Goal: Book appointment/travel/reservation

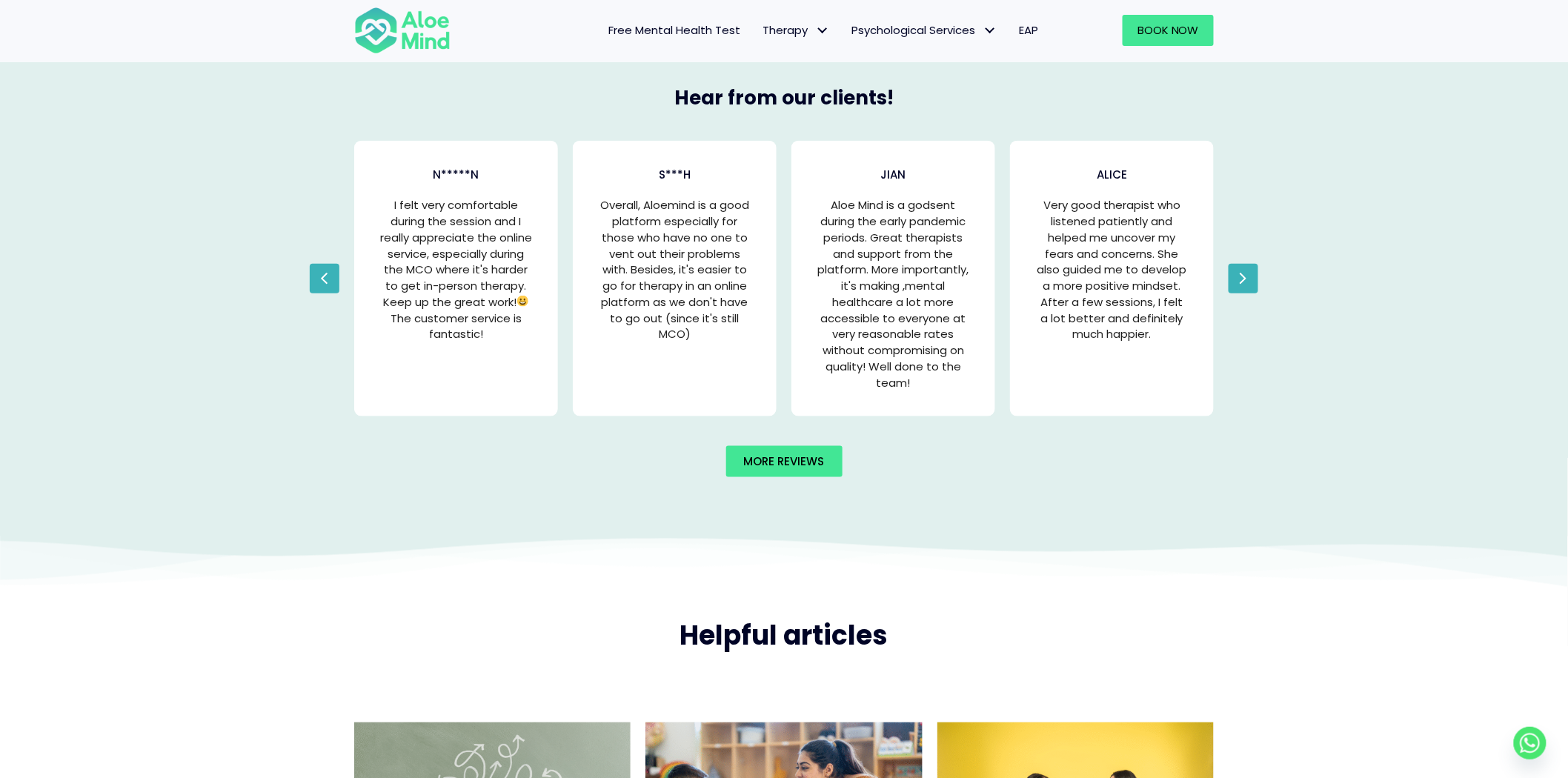
scroll to position [2927, 0]
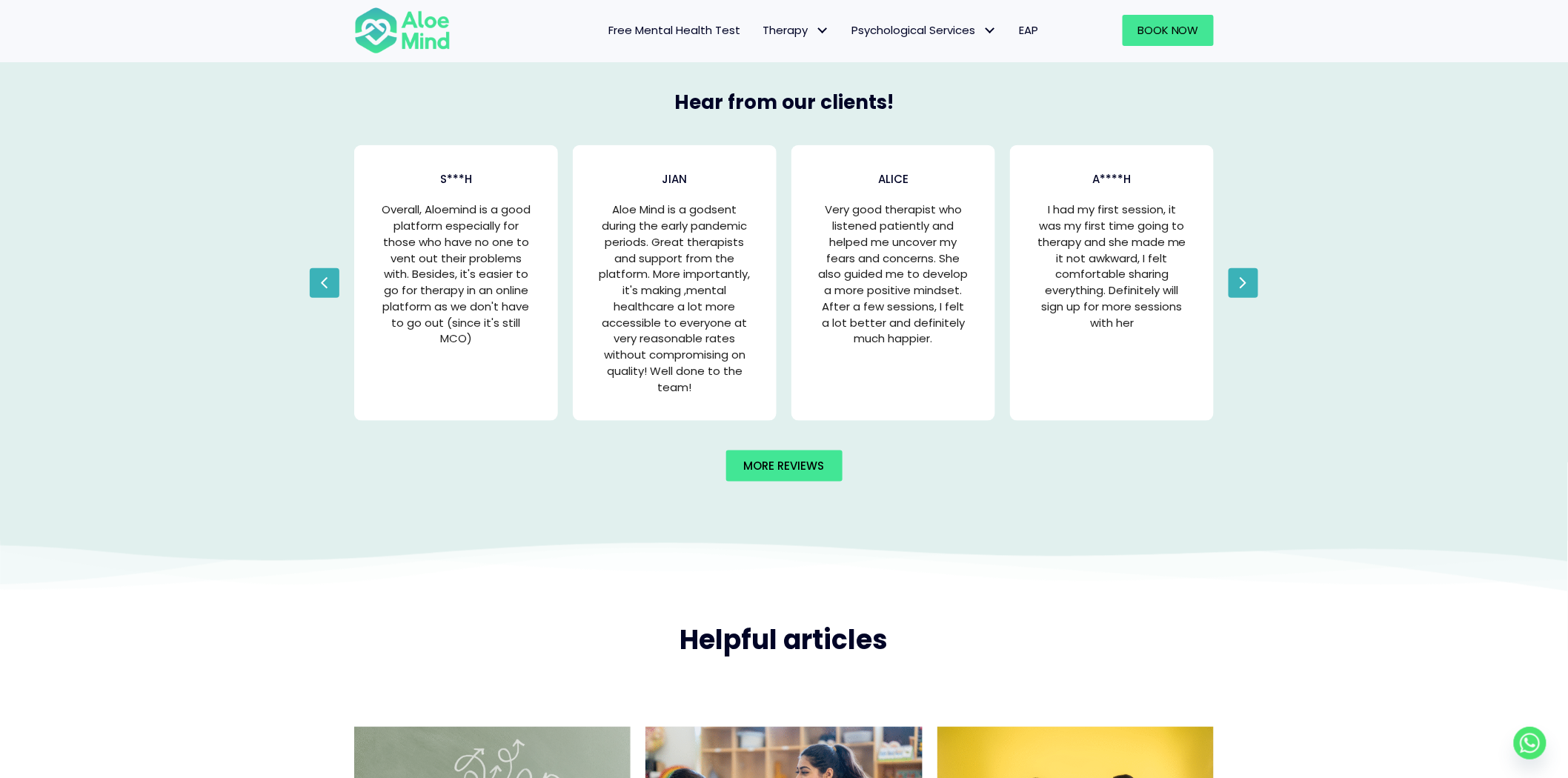
click at [1107, 368] on div "I had my first session, it was my first time going to therapy and she made me i…" at bounding box center [1112, 298] width 181 height 223
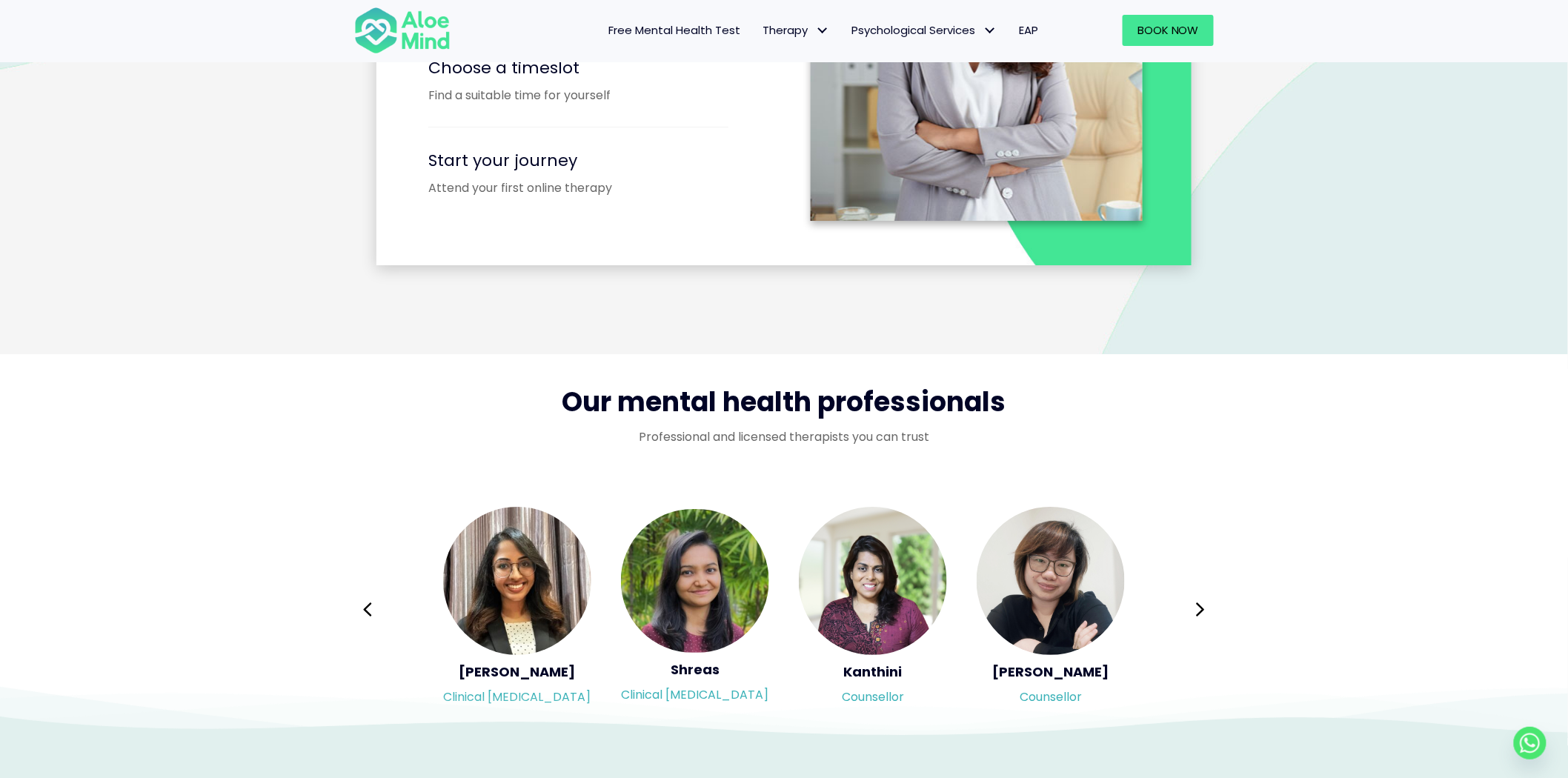
scroll to position [2058, 0]
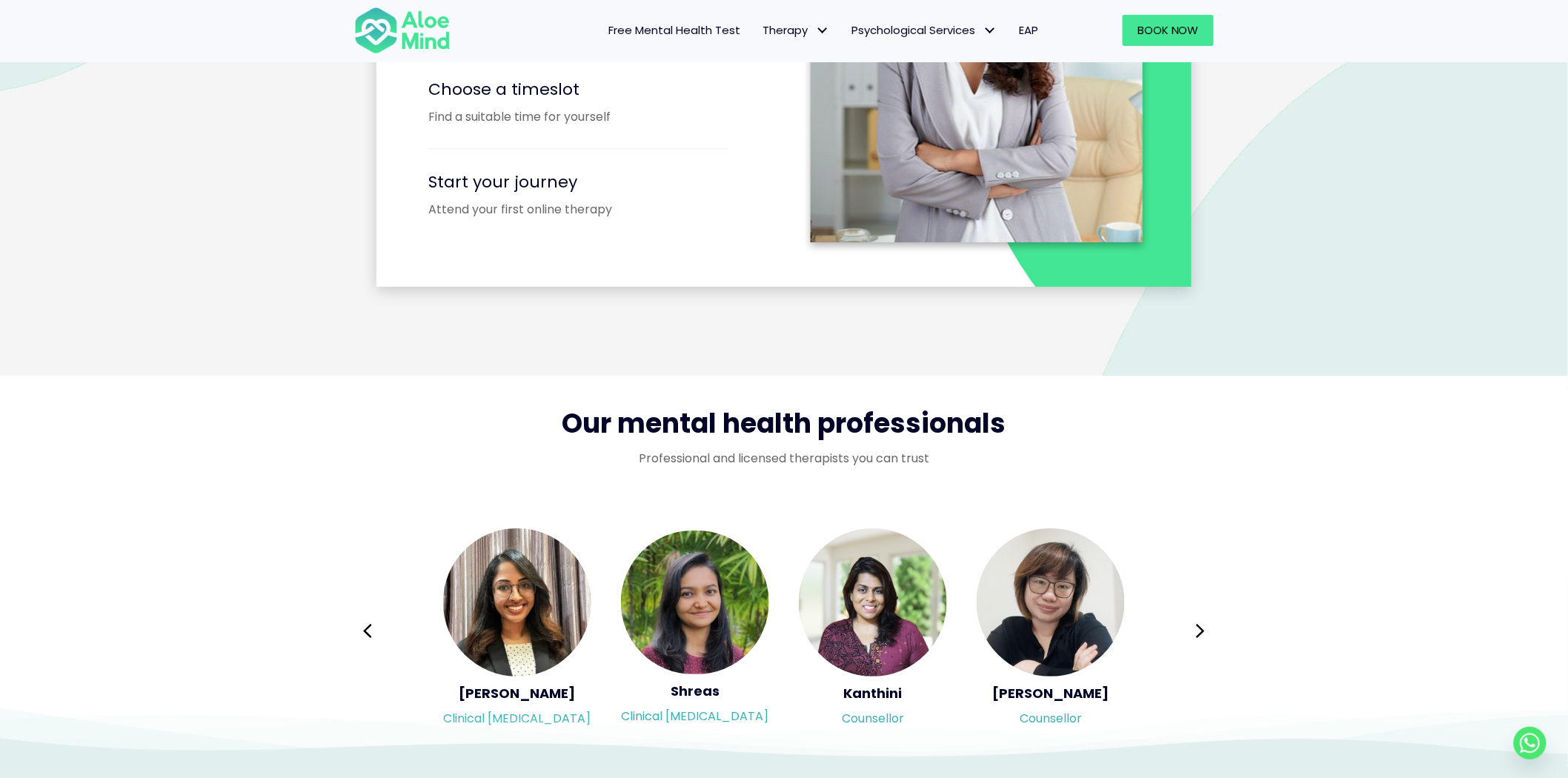
click at [684, 37] on span "Free Mental Health Test" at bounding box center [675, 30] width 132 height 15
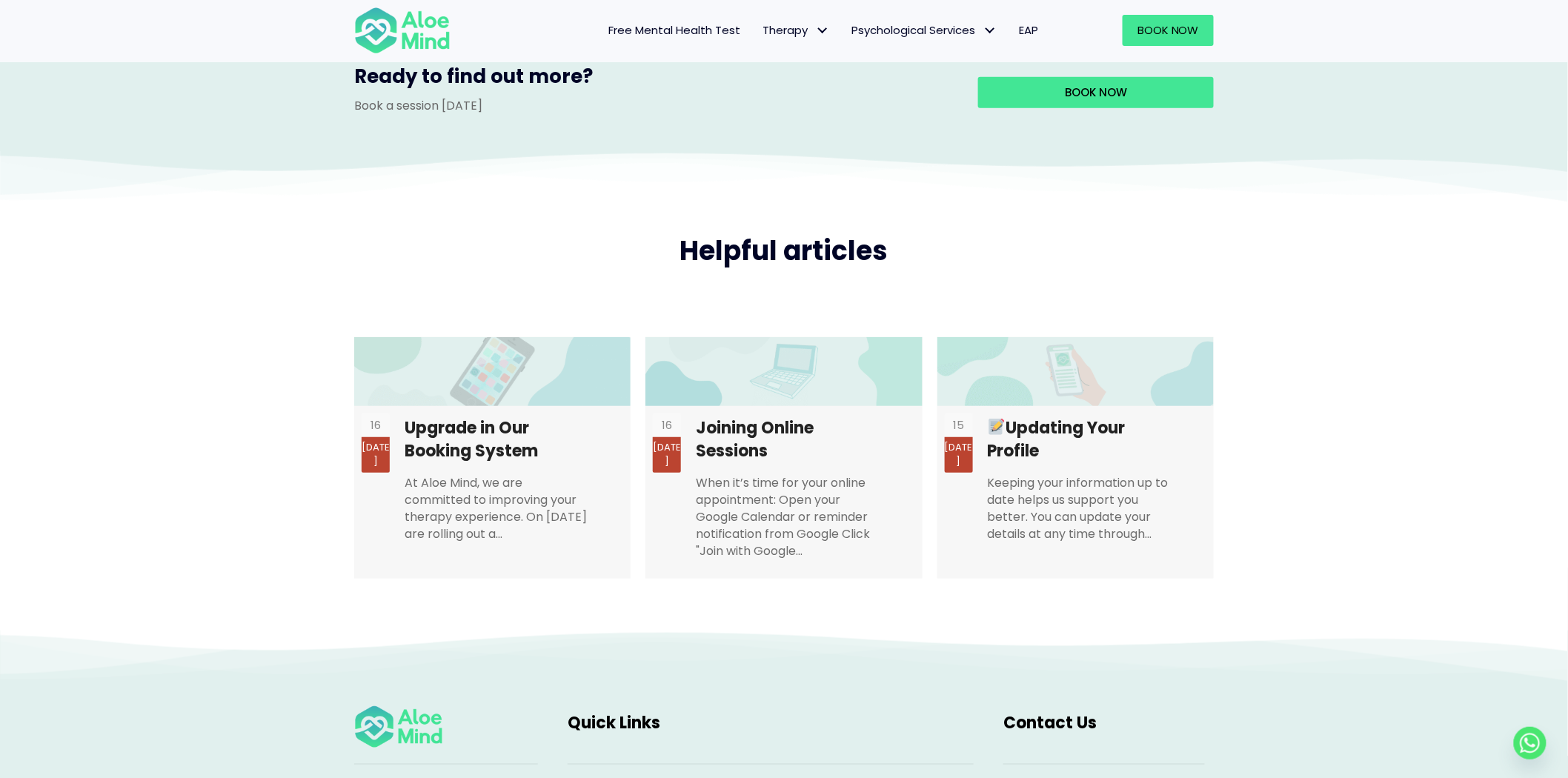
scroll to position [2635, 0]
click at [846, 19] on link "Psychological Services" at bounding box center [924, 30] width 168 height 31
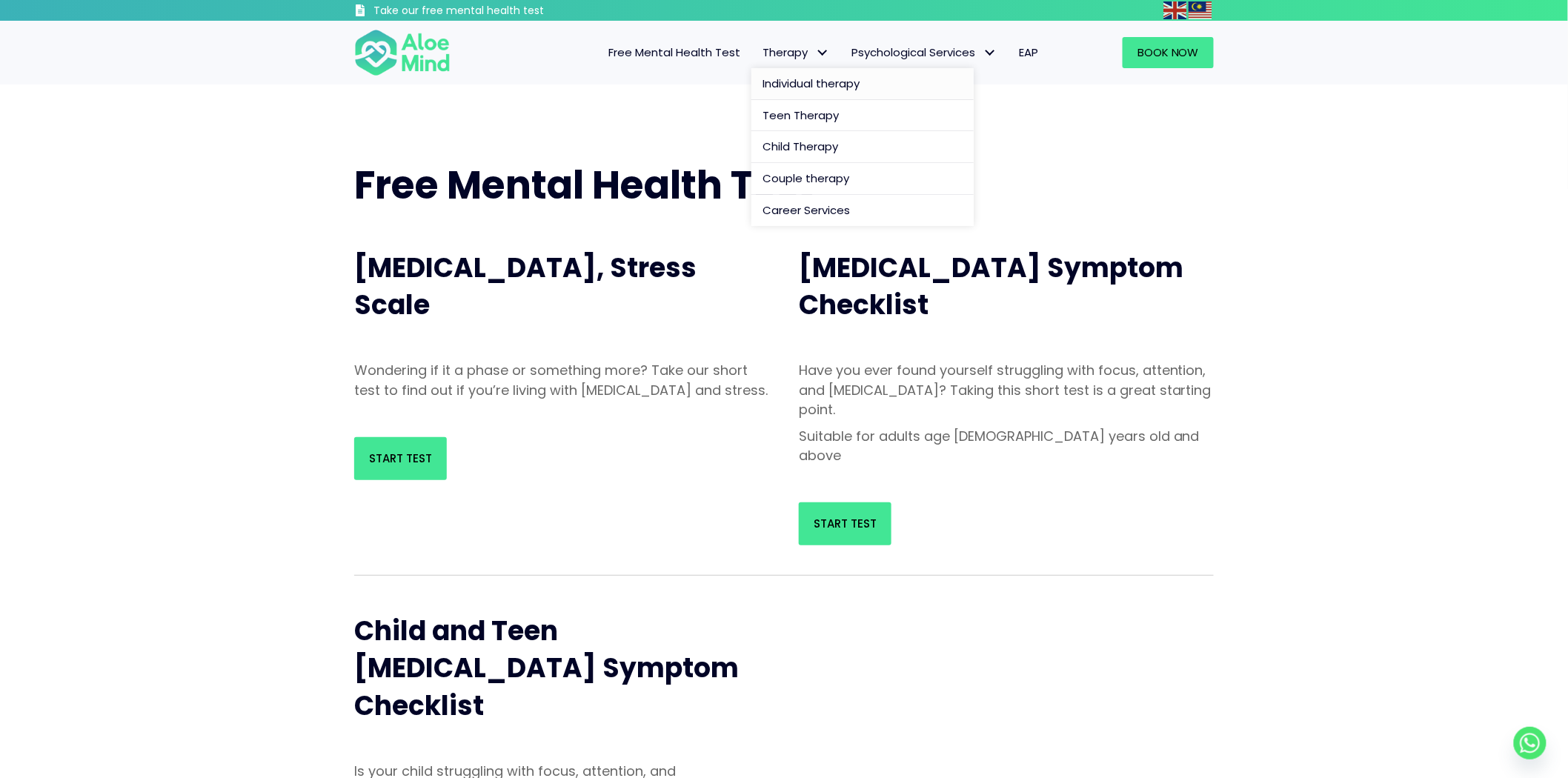
click at [779, 68] on link "Individual therapy" at bounding box center [862, 84] width 222 height 32
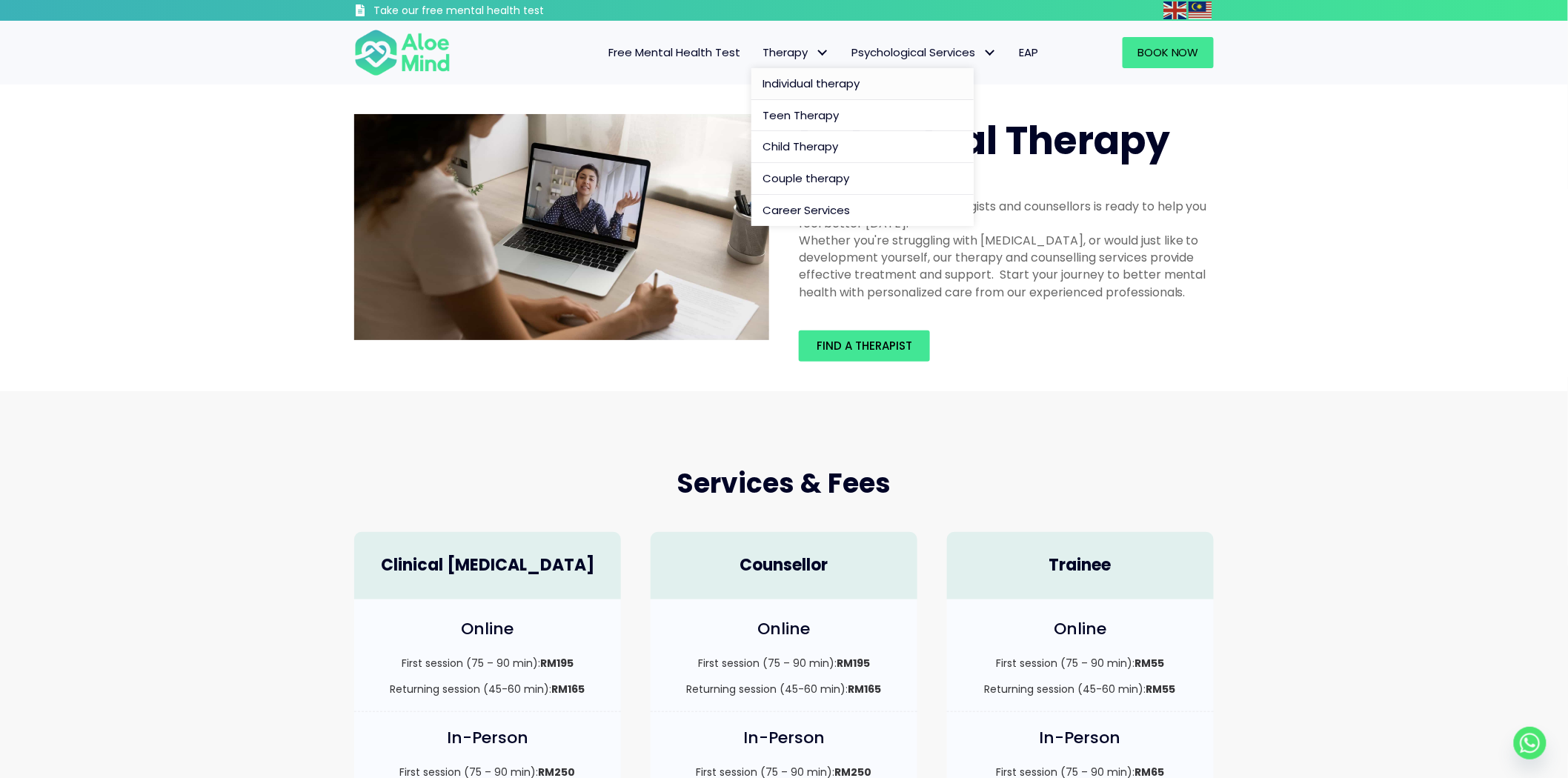
click at [815, 86] on span "Individual therapy" at bounding box center [811, 83] width 97 height 15
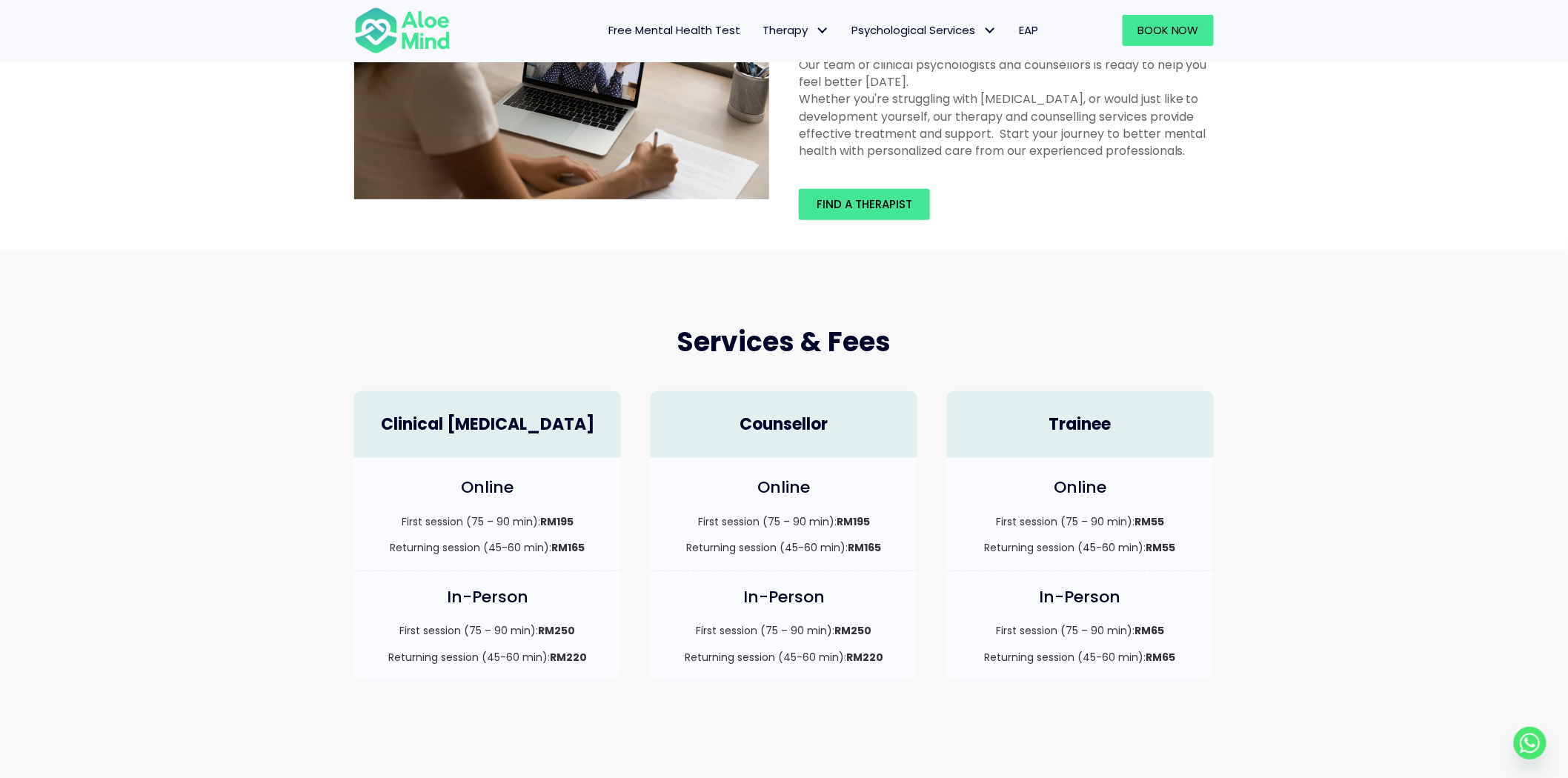
scroll to position [165, 0]
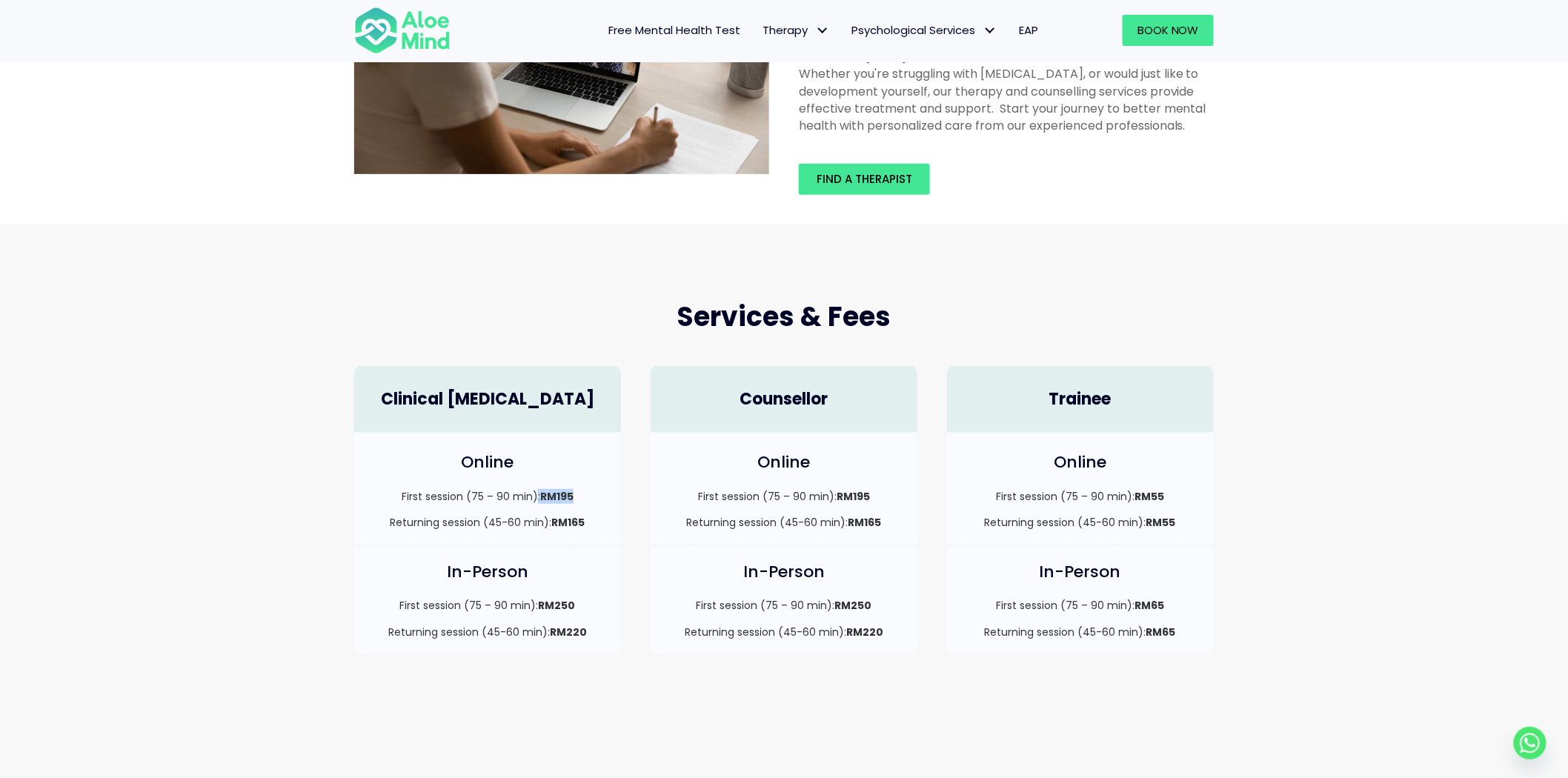
drag, startPoint x: 535, startPoint y: 498, endPoint x: 613, endPoint y: 495, distance: 78.1
click at [613, 495] on div "Online First session (75 – 90 min): RM195 Returning session (45-60 min): RM165" at bounding box center [488, 489] width 266 height 113
click at [541, 479] on div "Online First session (75 – 90 min): RM195 Returning session (45-60 min): RM165" at bounding box center [488, 489] width 266 height 113
click at [560, 501] on strong "RM195" at bounding box center [557, 496] width 34 height 15
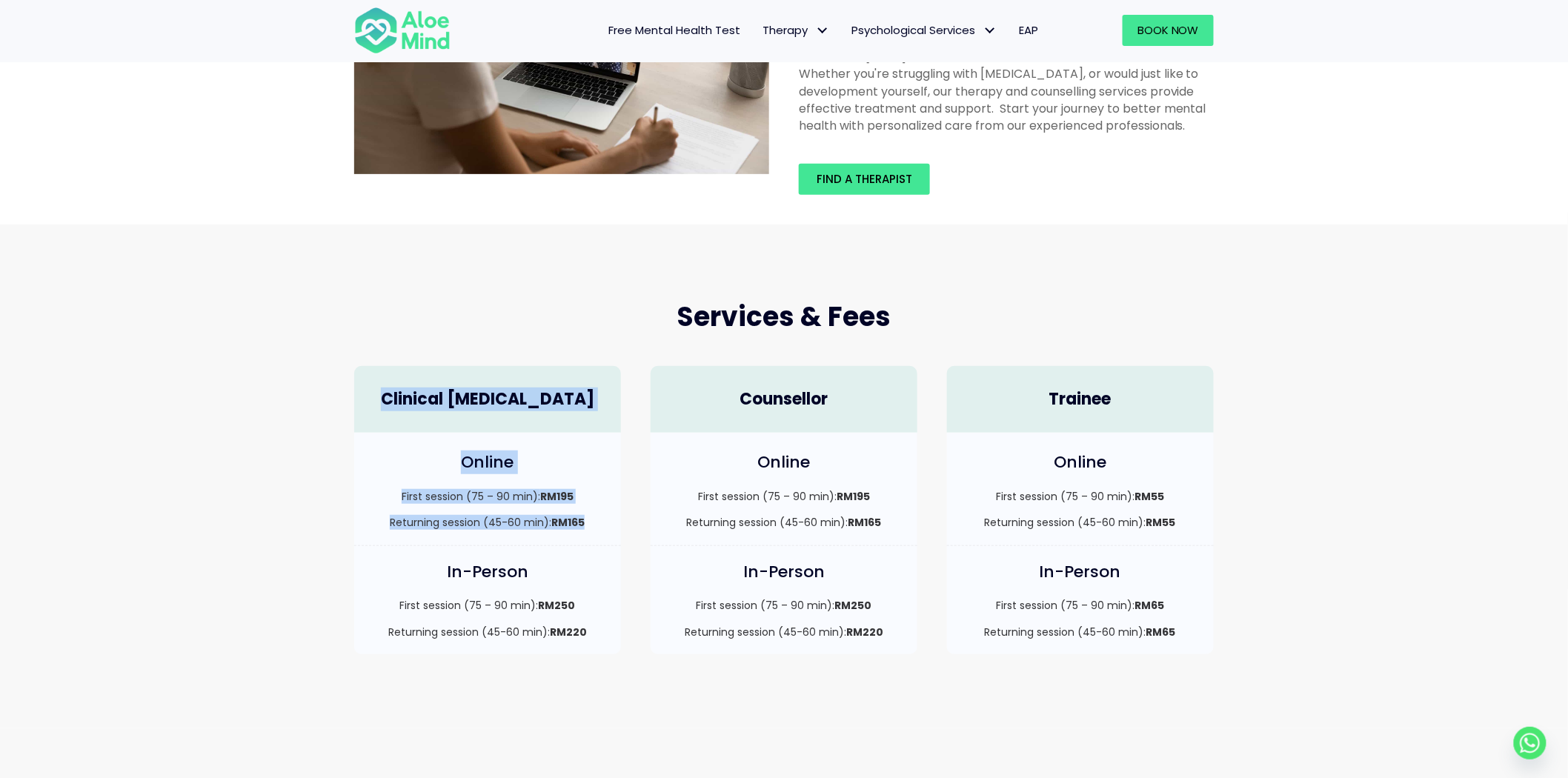
drag, startPoint x: 609, startPoint y: 527, endPoint x: 373, endPoint y: 408, distance: 264.3
click at [373, 408] on div "Clinical Psychologist Online First session (75 – 90 min): RM195 Returning sessi…" at bounding box center [487, 511] width 296 height 319
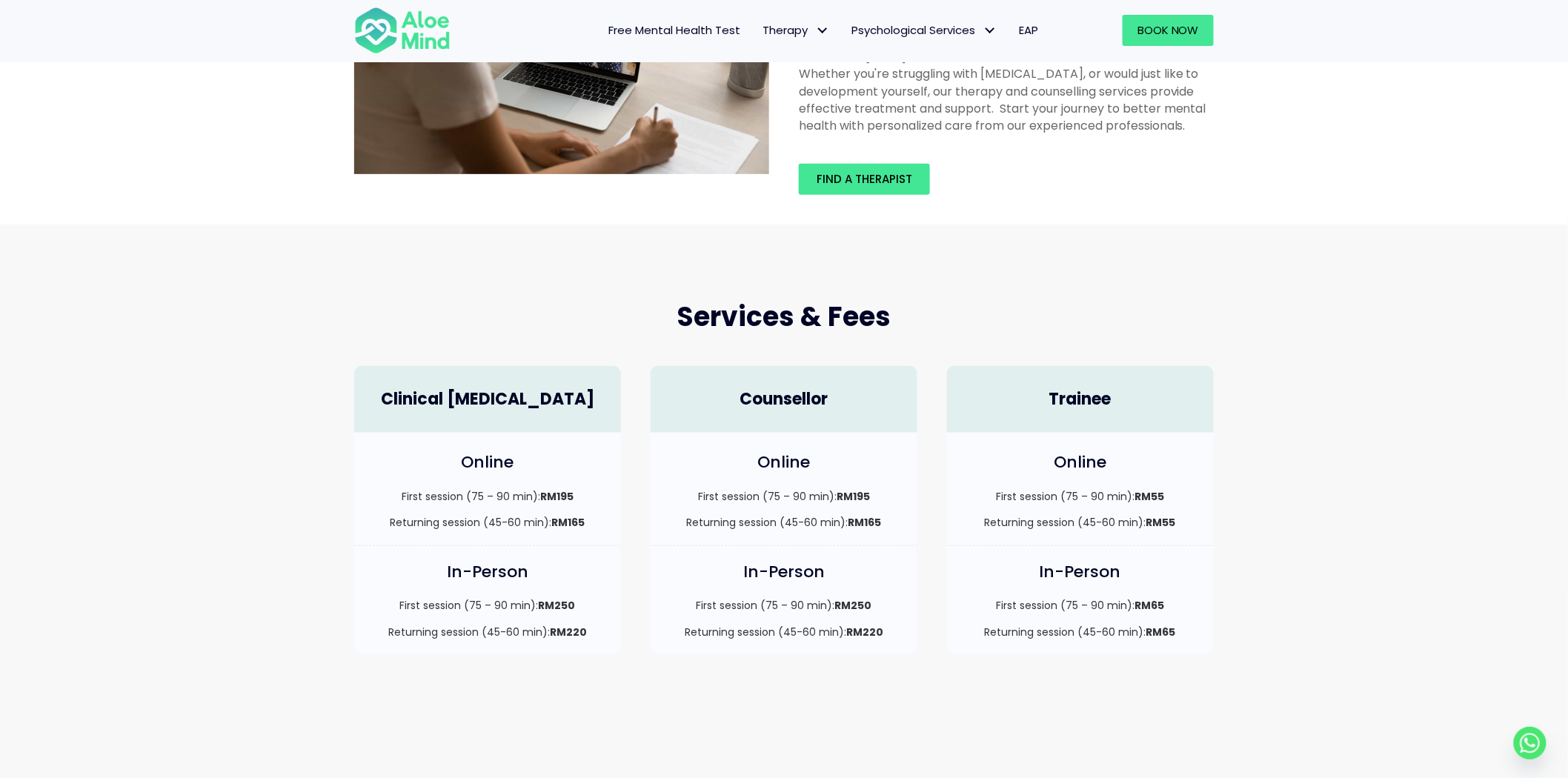
click at [779, 520] on p "Returning session (45-60 min): RM165" at bounding box center [784, 522] width 237 height 15
drag, startPoint x: 1189, startPoint y: 512, endPoint x: 1174, endPoint y: 546, distance: 37.2
click at [1174, 544] on div "Trainee Online First session (75 – 90 min): RM55 Returning session (45-60 min):…" at bounding box center [1080, 511] width 296 height 319
click at [1197, 521] on p "Returning session (45-60 min): RM55" at bounding box center [1080, 522] width 237 height 15
drag, startPoint x: 1197, startPoint y: 521, endPoint x: 1038, endPoint y: 400, distance: 199.8
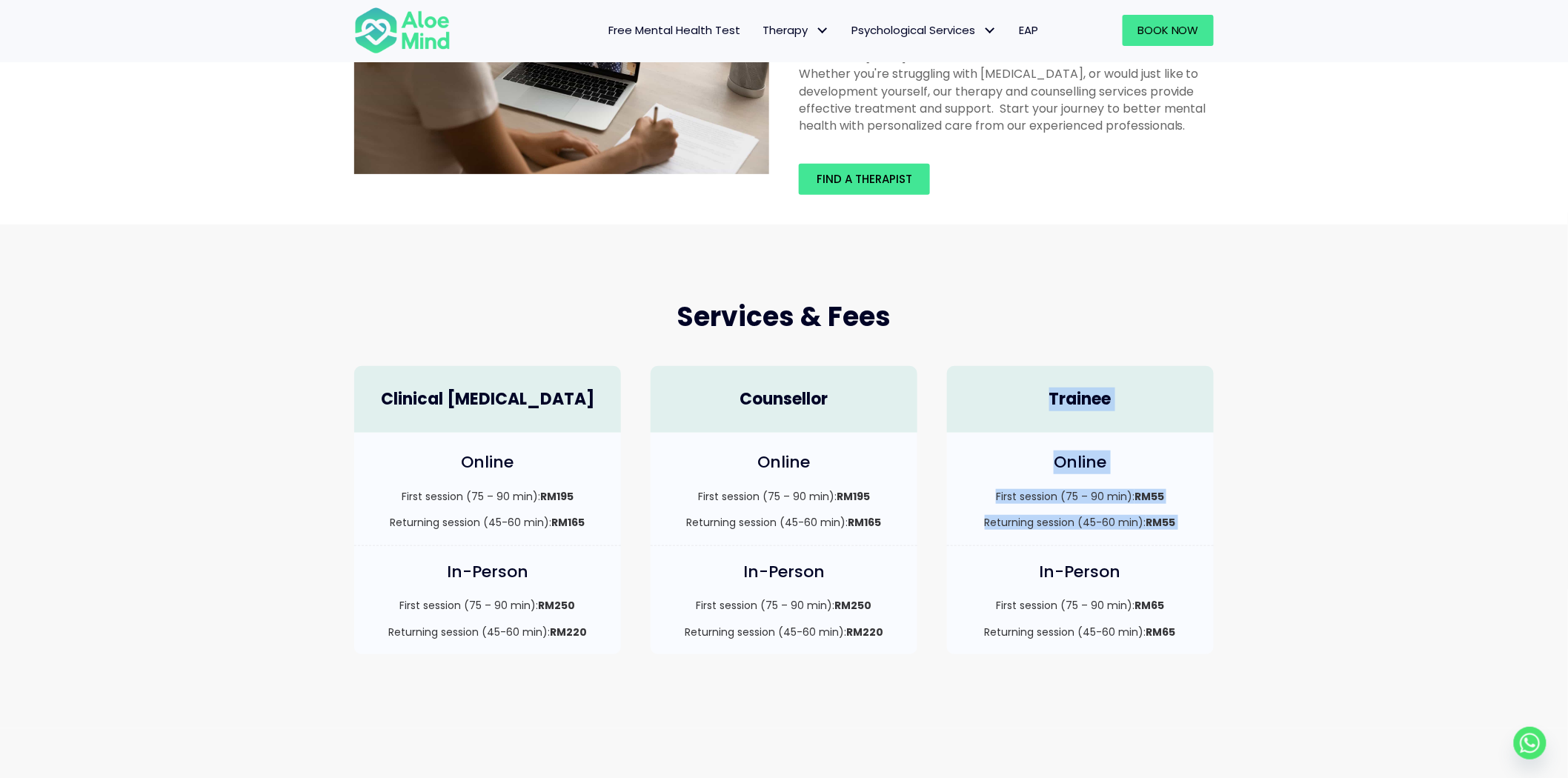
click at [1038, 400] on div "Trainee Online First session (75 – 90 min): RM55 Returning session (45-60 min):…" at bounding box center [1080, 511] width 296 height 319
click at [1210, 449] on div "Online First session (75 – 90 min): RM55 Returning session (45-60 min): RM55" at bounding box center [1080, 489] width 266 height 113
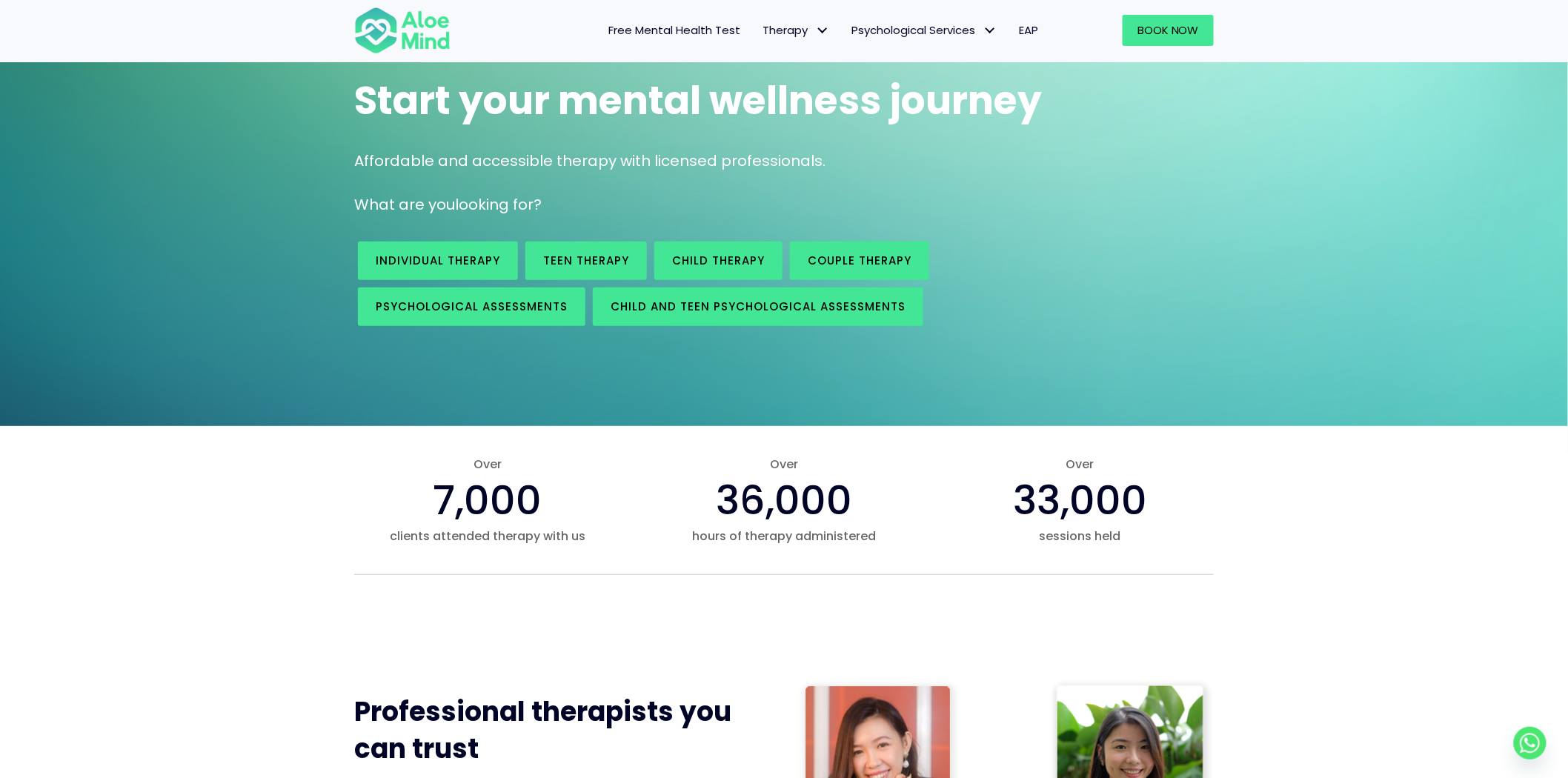
scroll to position [82, 0]
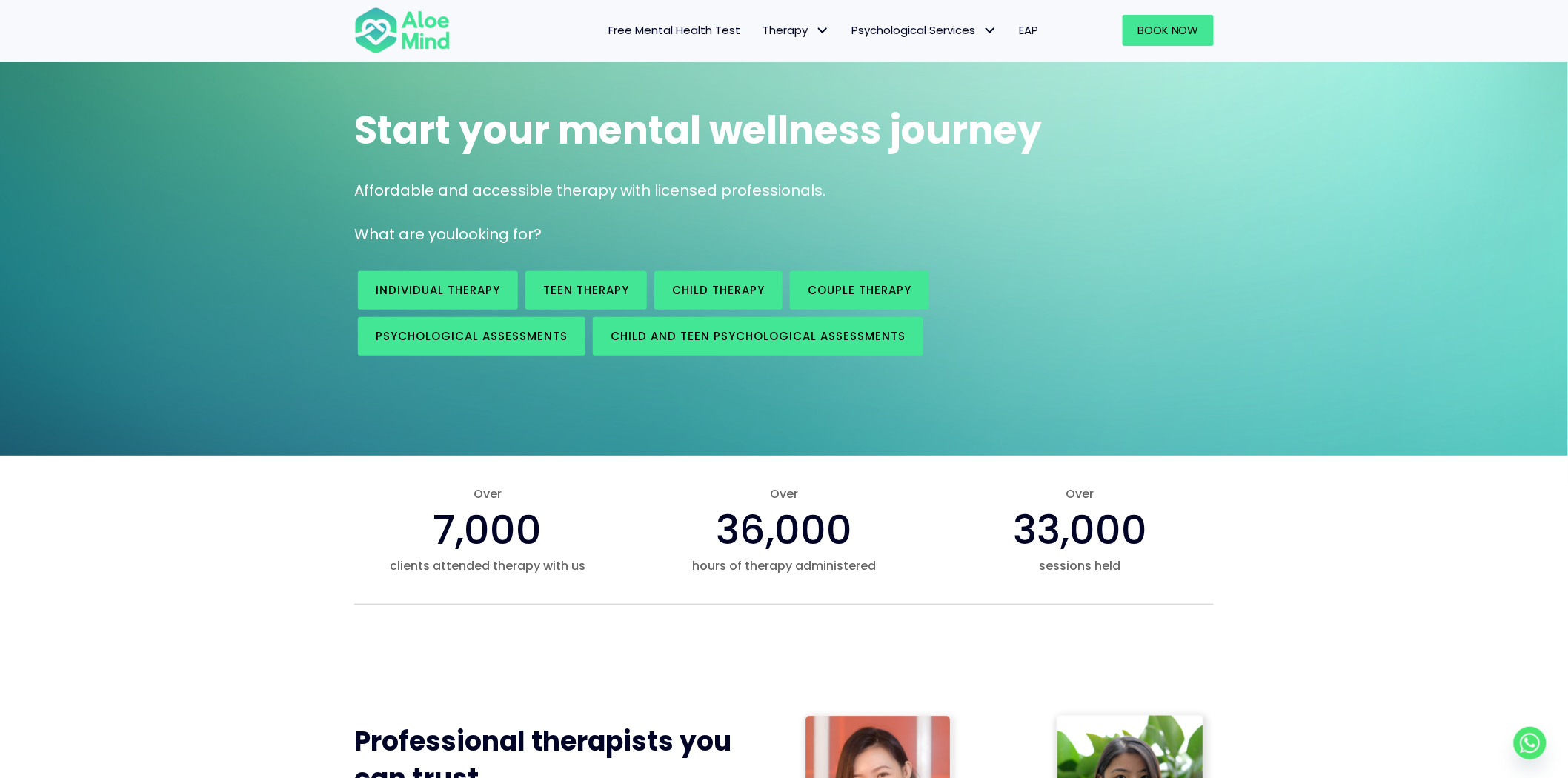
click at [1030, 28] on span "EAP" at bounding box center [1028, 30] width 19 height 15
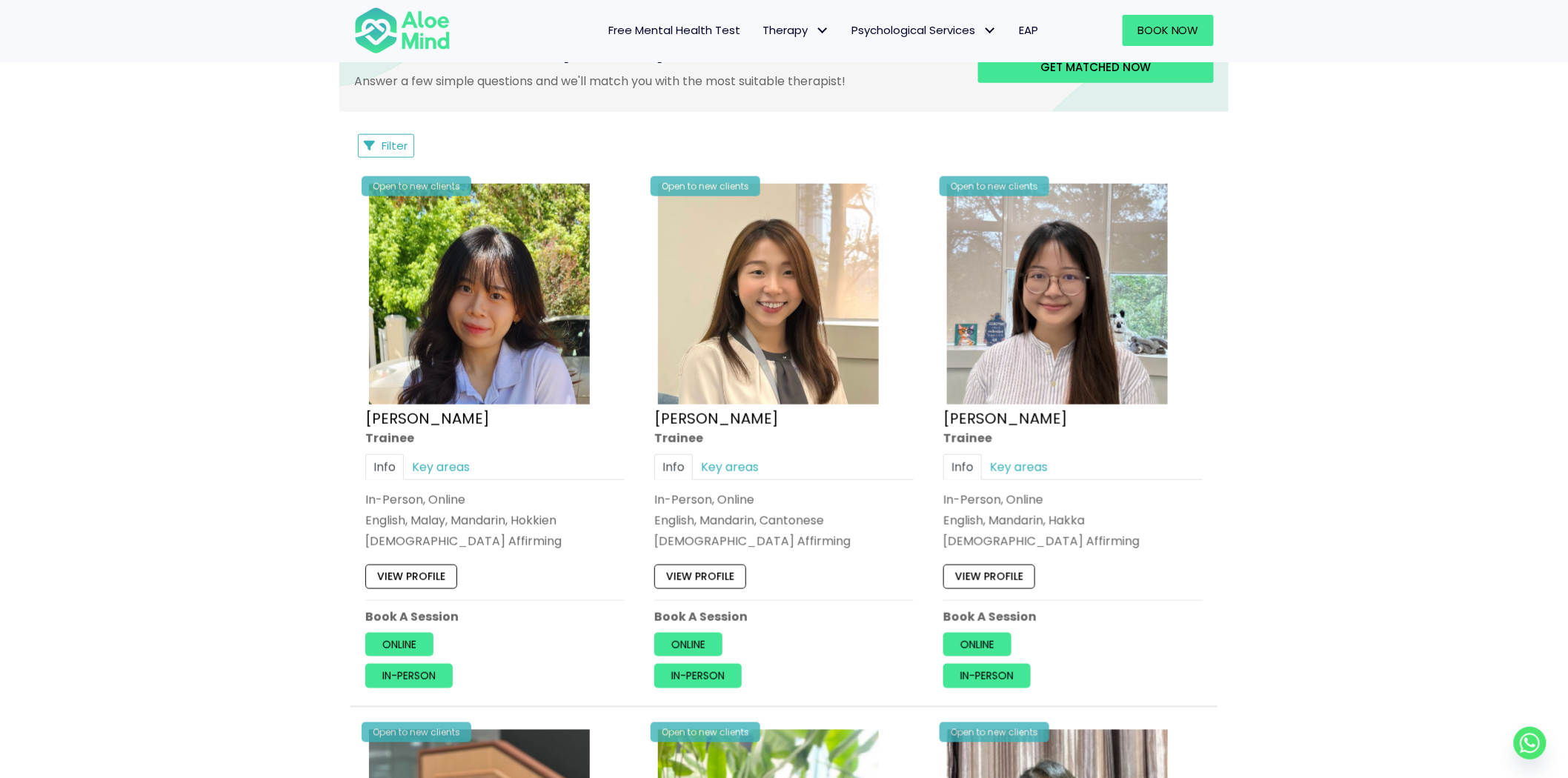
scroll to position [247, 0]
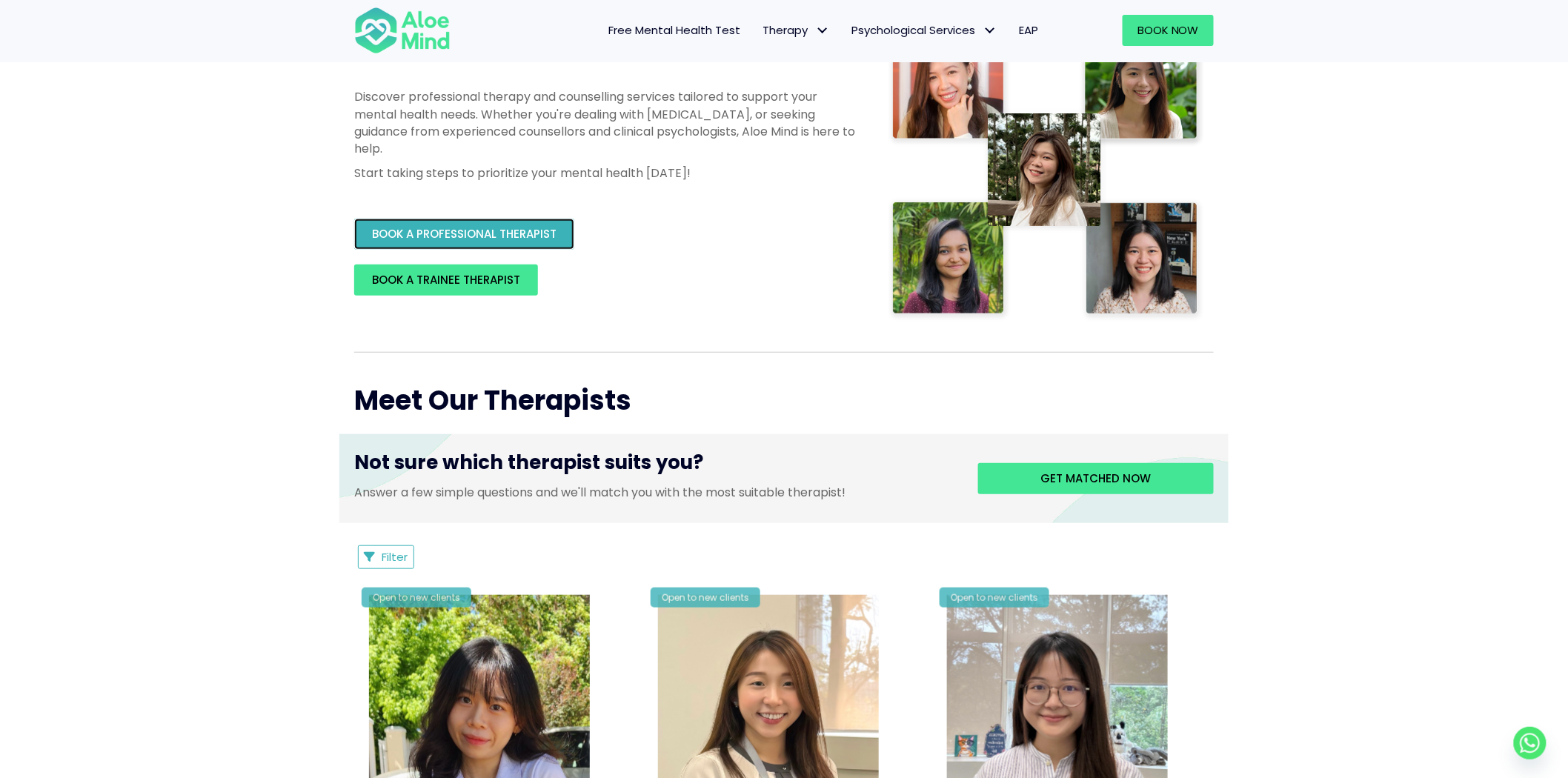
click at [526, 237] on span "BOOK A PROFESSIONAL THERAPIST" at bounding box center [464, 234] width 185 height 15
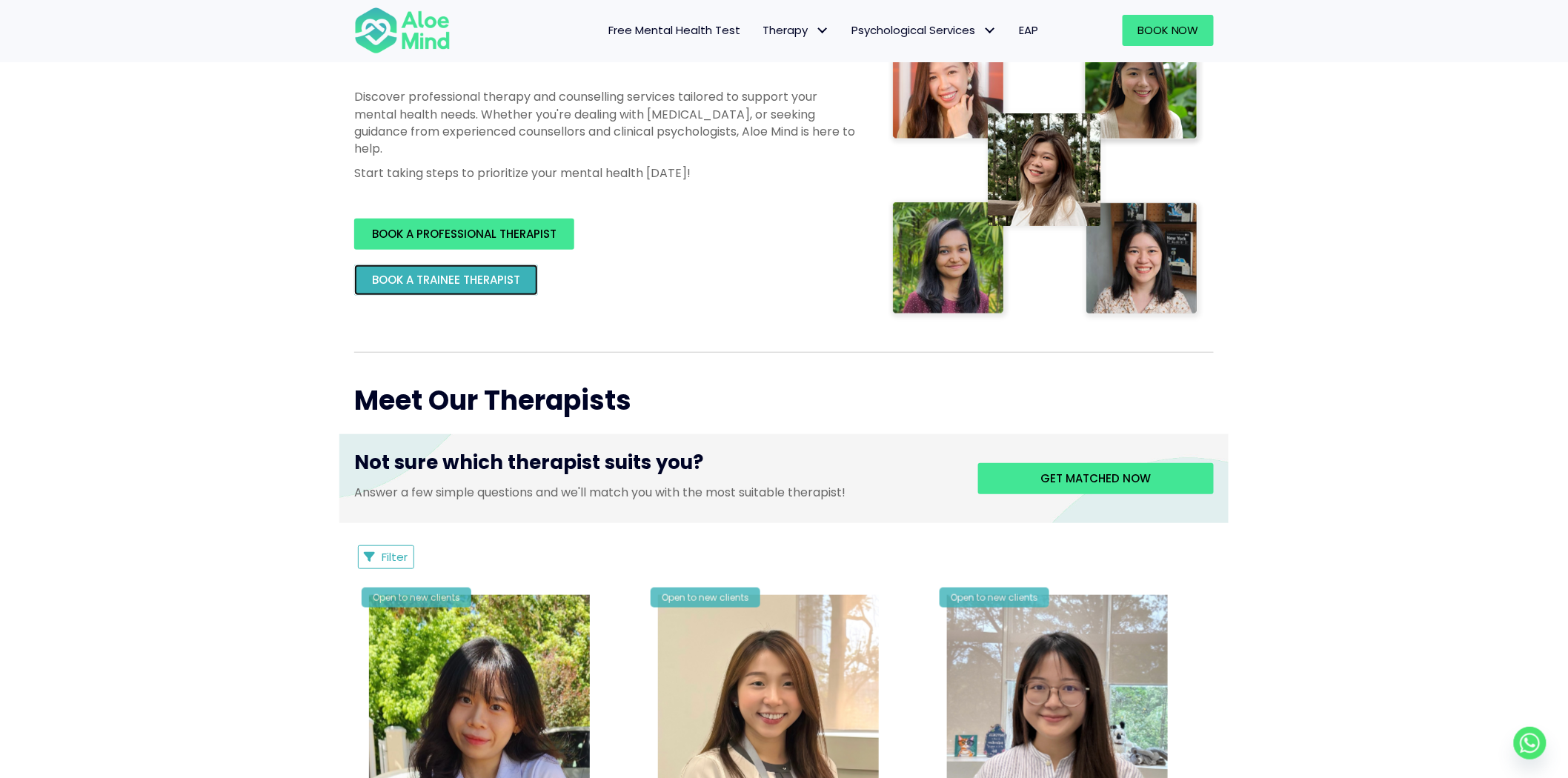
click at [452, 267] on link "BOOK A TRAINEE THERAPIST" at bounding box center [446, 280] width 184 height 31
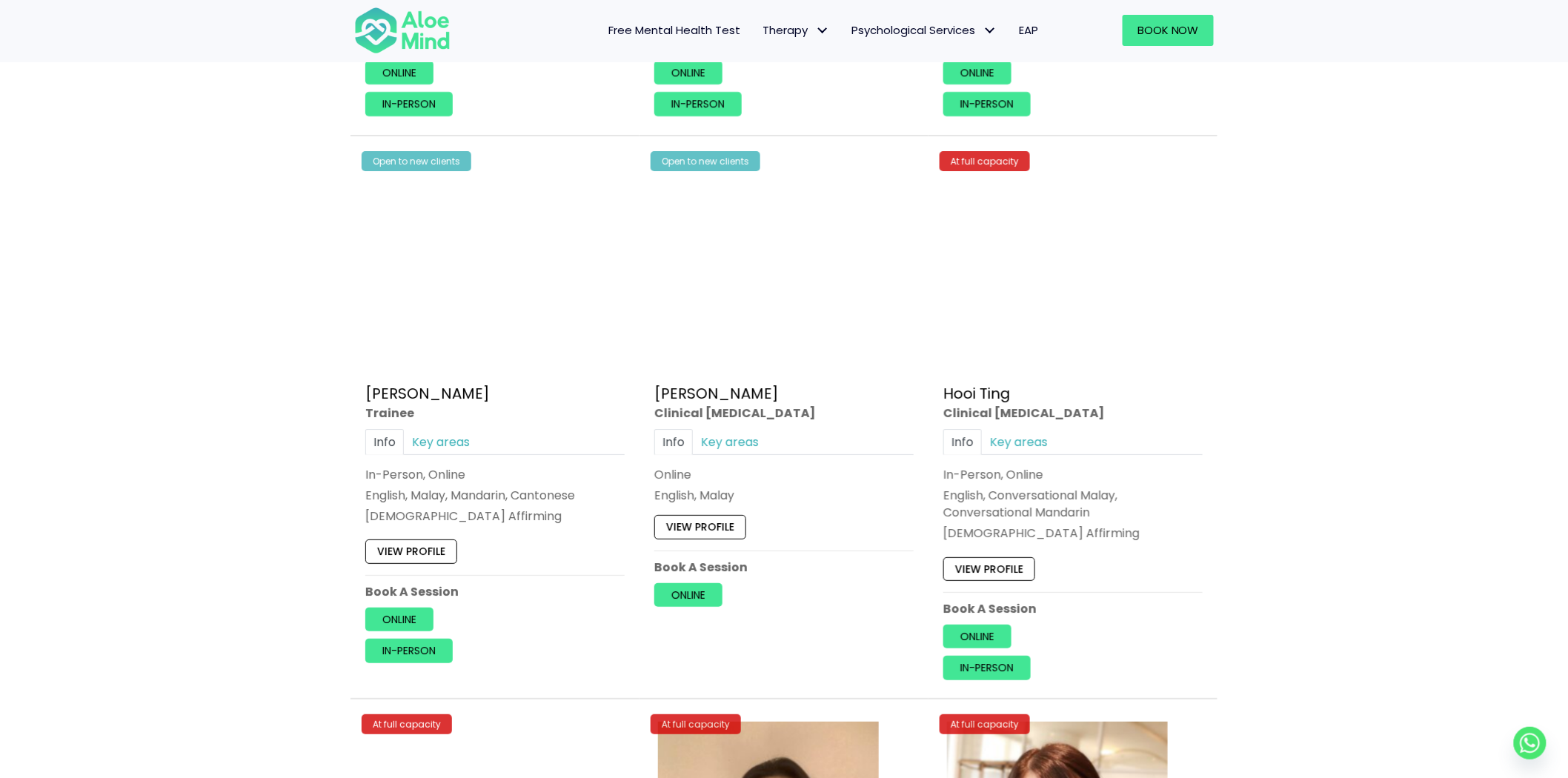
scroll to position [4447, 0]
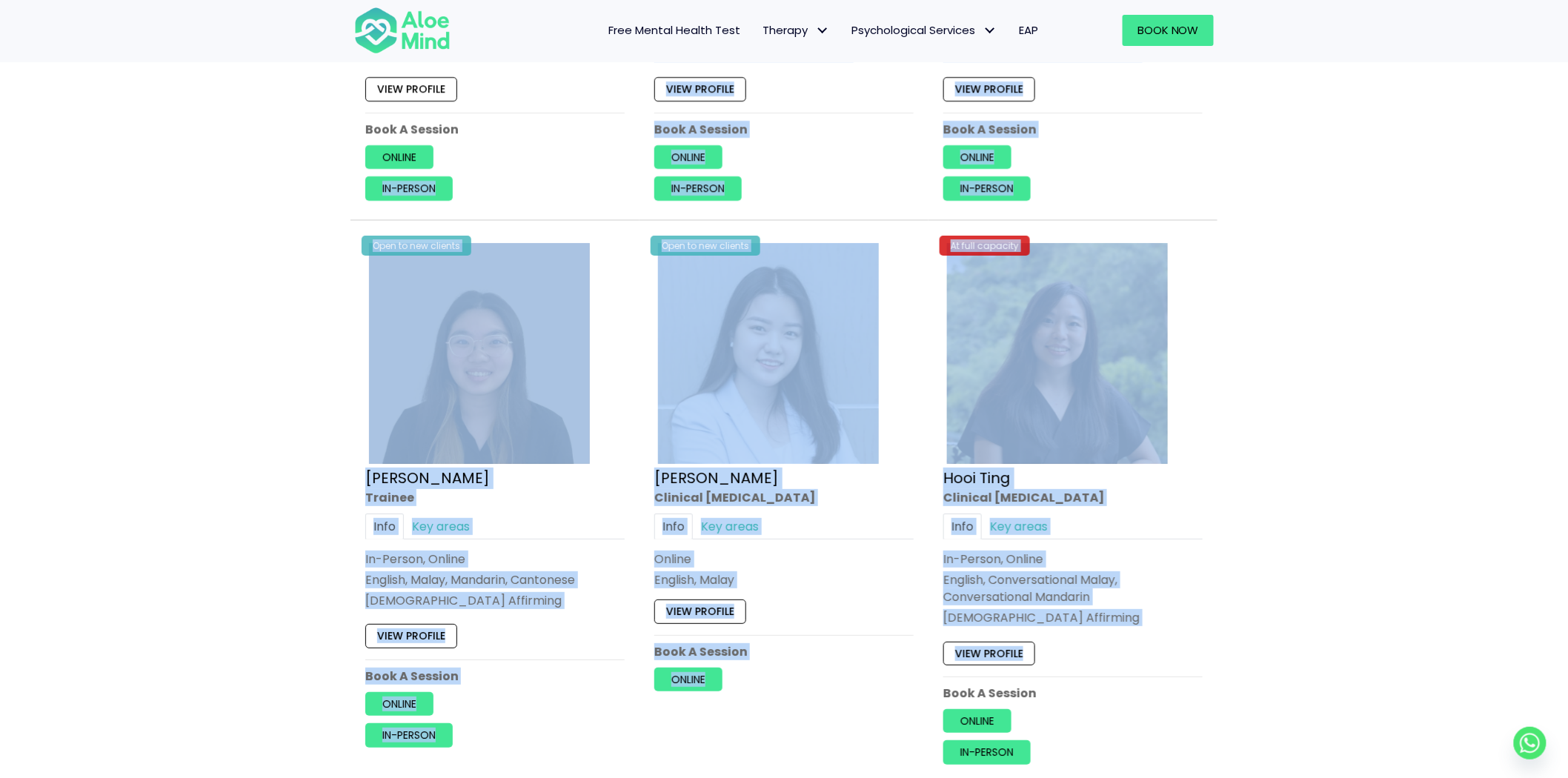
drag, startPoint x: 332, startPoint y: 212, endPoint x: 1413, endPoint y: 578, distance: 1141.3
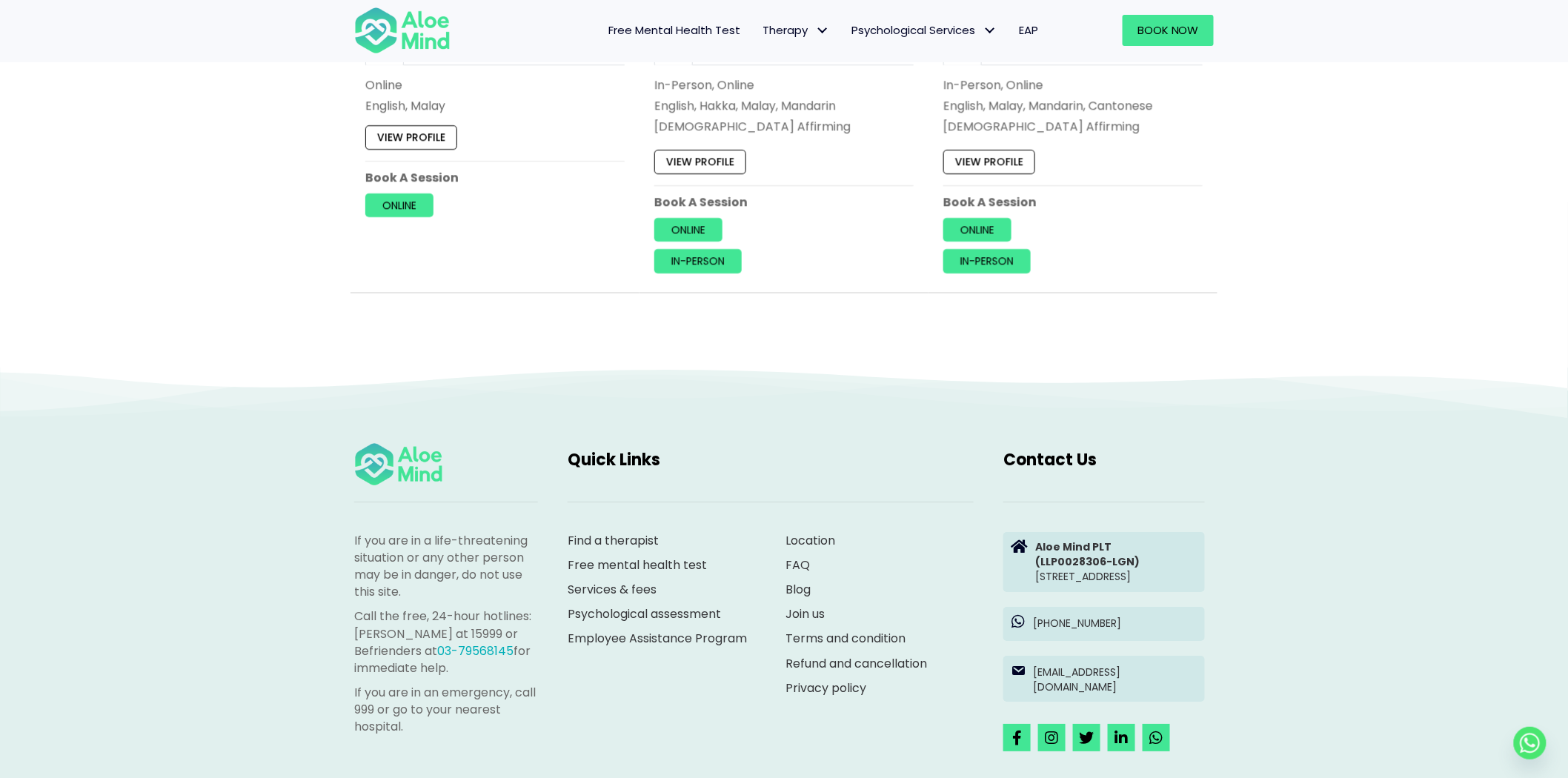
scroll to position [6588, 0]
